Goal: Information Seeking & Learning: Compare options

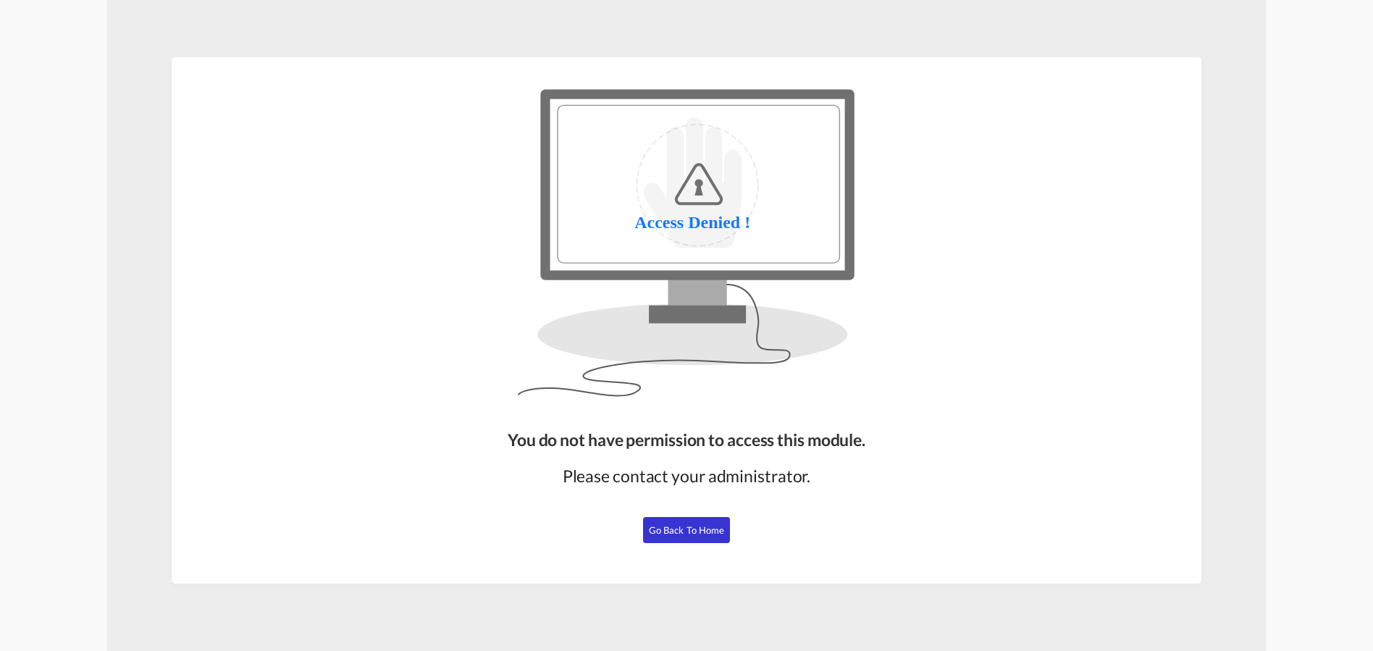
click at [700, 521] on button "Go Back to Home" at bounding box center [686, 530] width 87 height 26
